Goal: Information Seeking & Learning: Learn about a topic

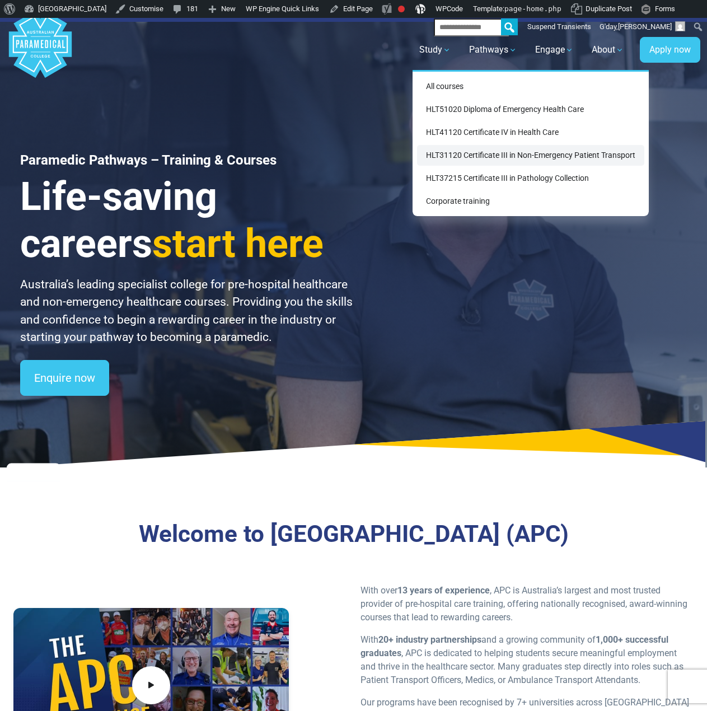
click at [473, 156] on link "HLT31120 Certificate III in Non-Emergency Patient Transport" at bounding box center [530, 155] width 227 height 21
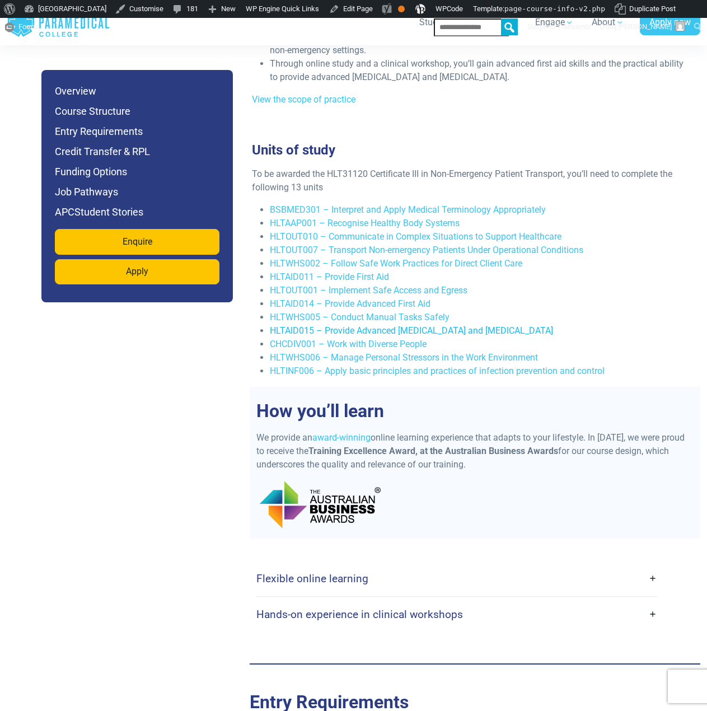
scroll to position [2252, 0]
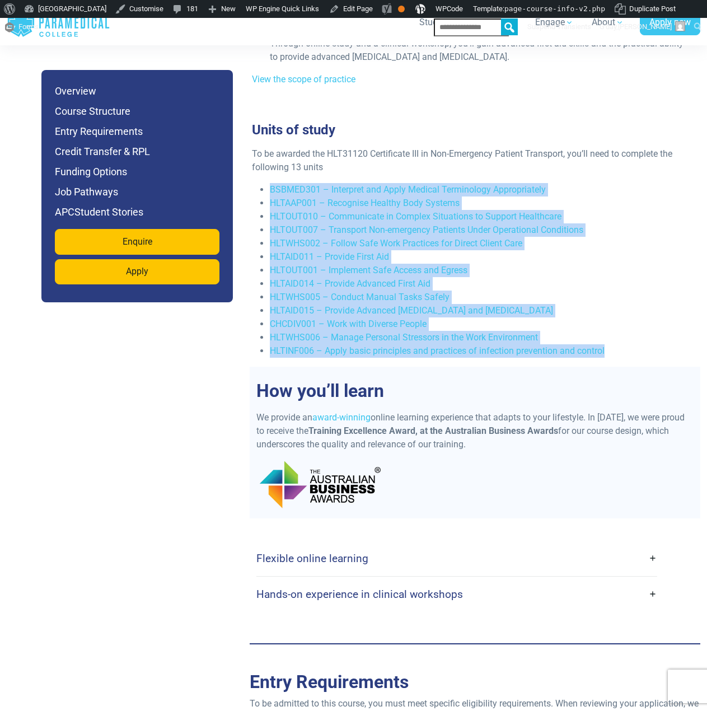
drag, startPoint x: 615, startPoint y: 348, endPoint x: 271, endPoint y: 188, distance: 379.1
click at [271, 188] on ul "BSBMED301 – Interpret and Apply Medical Terminology Appropriately HLTAAP001 – R…" at bounding box center [470, 270] width 437 height 175
copy ul "BSBMED301 – Interpret and Apply Medical Terminology Appropriately HLTAAP001 – R…"
click at [58, 30] on icon ".logo-horizontal-c1{fill:#3CC5EE;} .logo-horizontal-c3{fill:#3CC5EE;} .logo-hor…" at bounding box center [59, 22] width 104 height 36
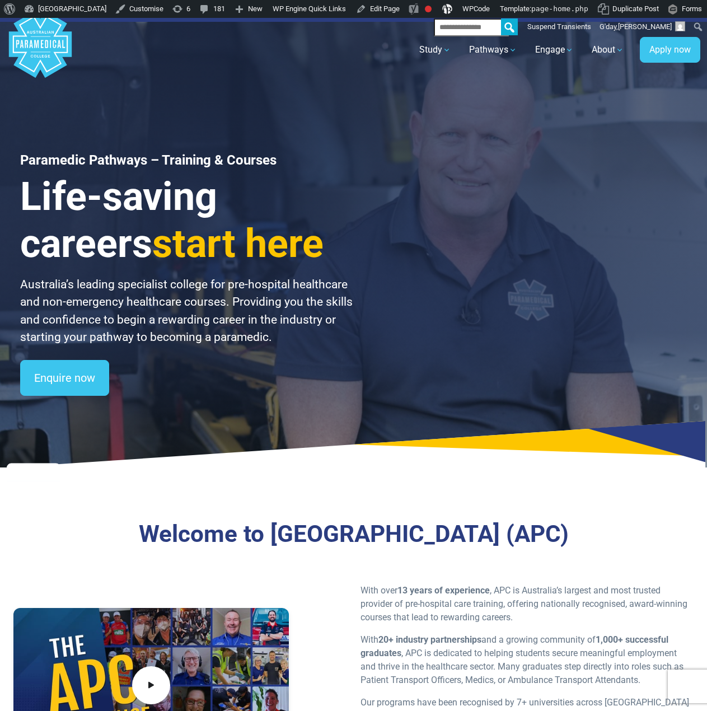
click at [410, 107] on div "Paramedic Pathways – Training & Courses Life-saving careers start here Australi…" at bounding box center [353, 242] width 707 height 449
click at [598, 115] on div "Paramedic Pathways – Training & Courses Life-saving careers start here Australi…" at bounding box center [353, 242] width 707 height 449
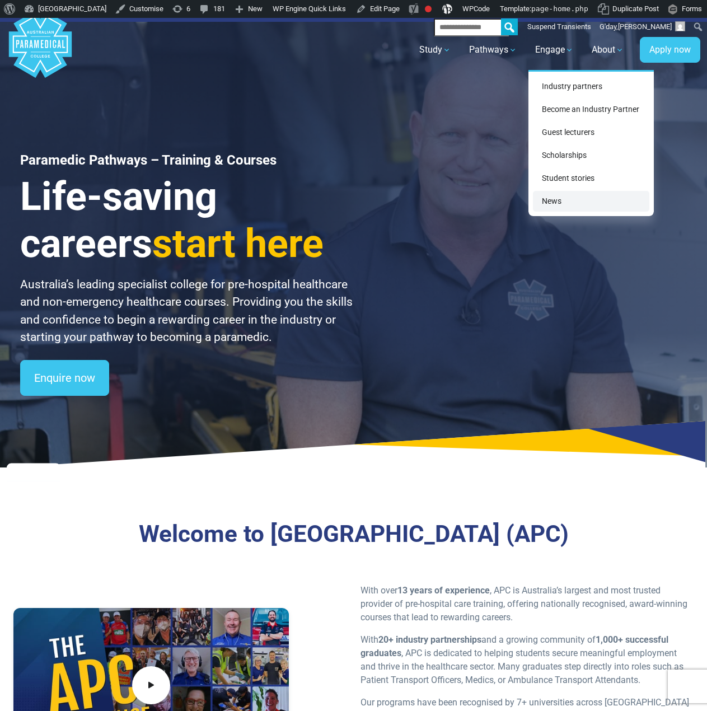
click at [555, 197] on link "News" at bounding box center [591, 201] width 116 height 21
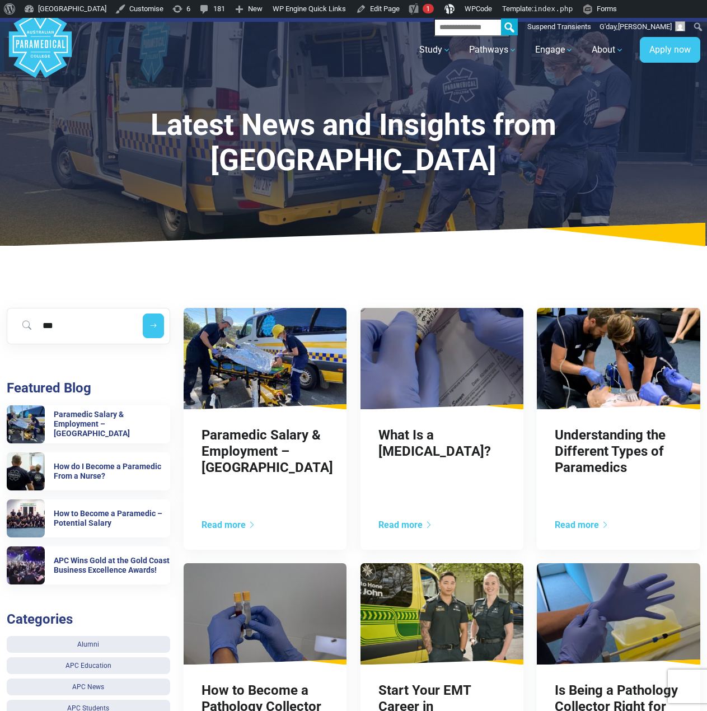
type input "***"
click at [143, 313] on button "submit" at bounding box center [153, 325] width 21 height 25
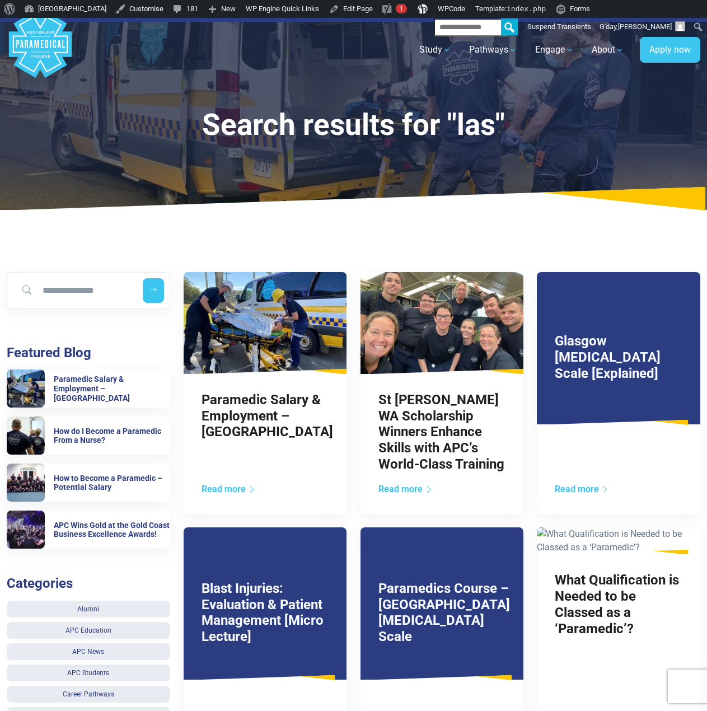
click at [73, 295] on input "Search for blog" at bounding box center [72, 290] width 121 height 25
type input "******"
click at [143, 278] on button "submit" at bounding box center [153, 290] width 21 height 25
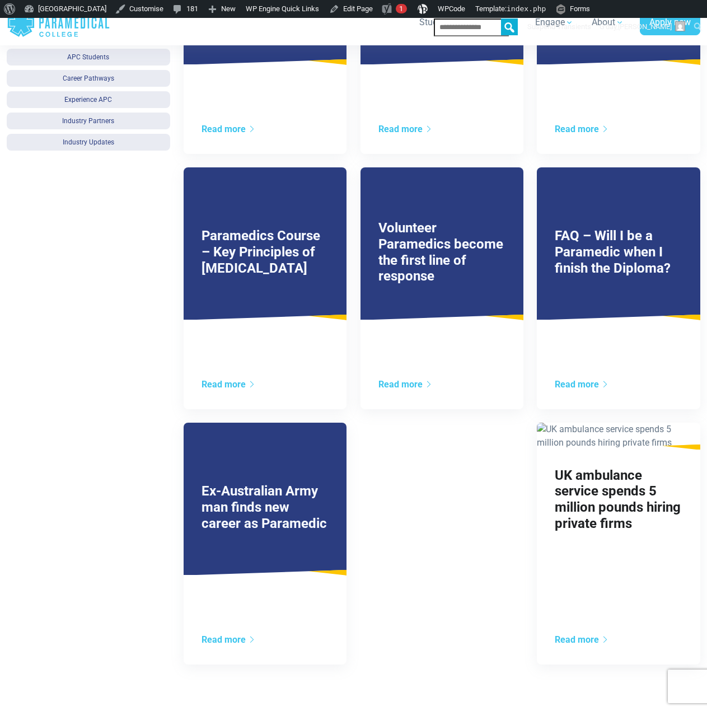
scroll to position [784, 0]
